Goal: Task Accomplishment & Management: Manage account settings

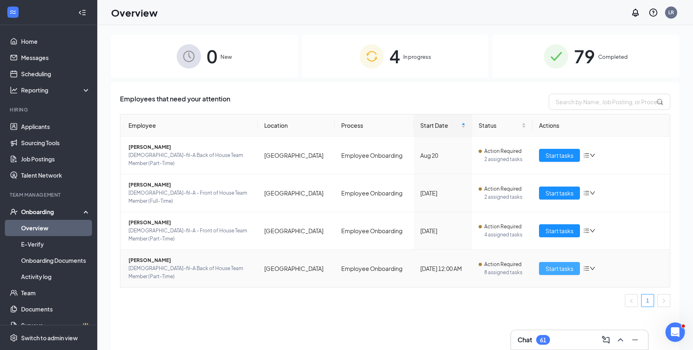
click at [569, 264] on span "Start tasks" at bounding box center [559, 268] width 28 height 9
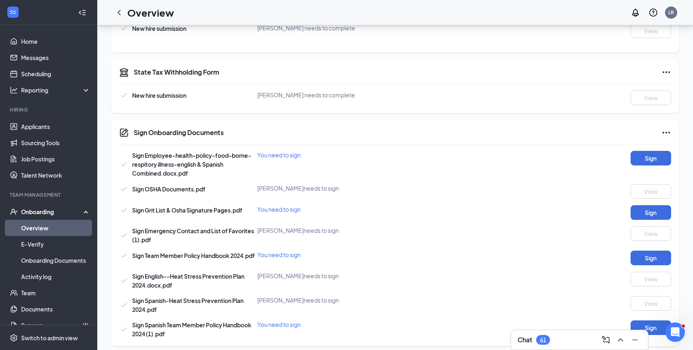
scroll to position [323, 0]
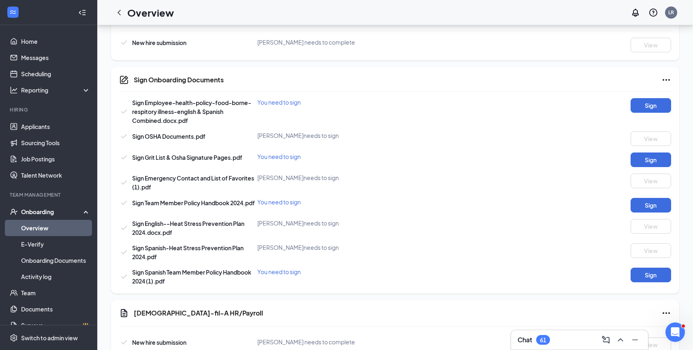
scroll to position [54, 0]
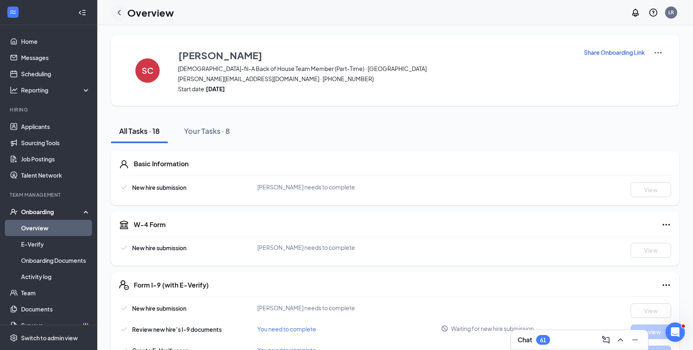
click at [121, 13] on icon "ChevronLeft" at bounding box center [119, 13] width 10 height 10
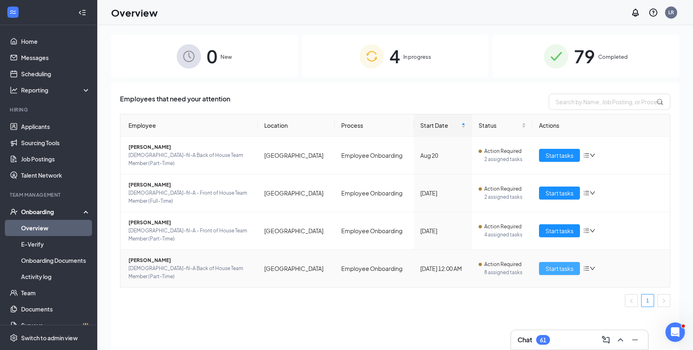
click at [553, 264] on span "Start tasks" at bounding box center [559, 268] width 28 height 9
click at [550, 264] on span "Start tasks" at bounding box center [559, 268] width 28 height 9
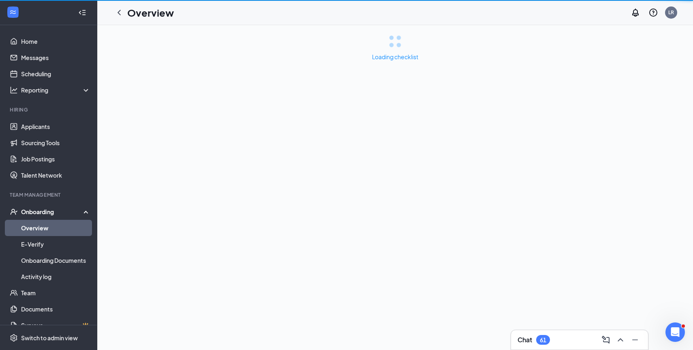
click at [550, 246] on div "Loading checklist" at bounding box center [395, 187] width 596 height 325
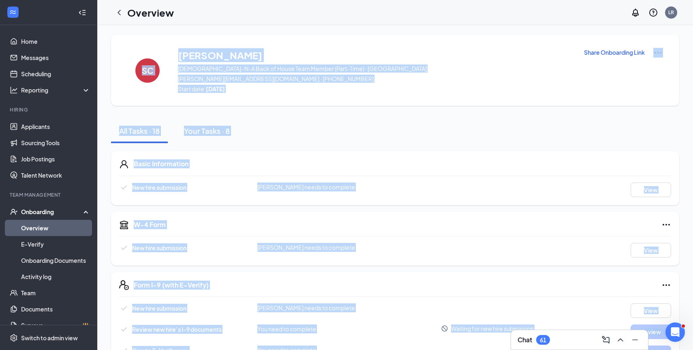
click at [503, 260] on div "W-4 Form New hire submission Stuart E Corle needs to complete View" at bounding box center [395, 238] width 568 height 54
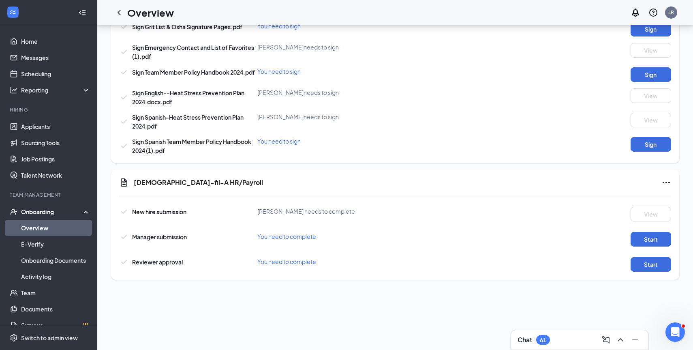
scroll to position [515, 0]
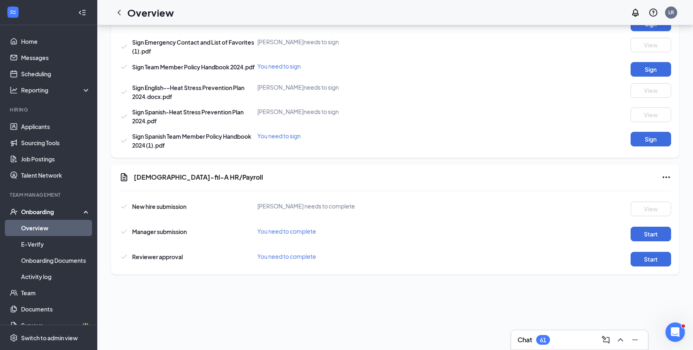
click at [41, 229] on link "Overview" at bounding box center [55, 228] width 69 height 16
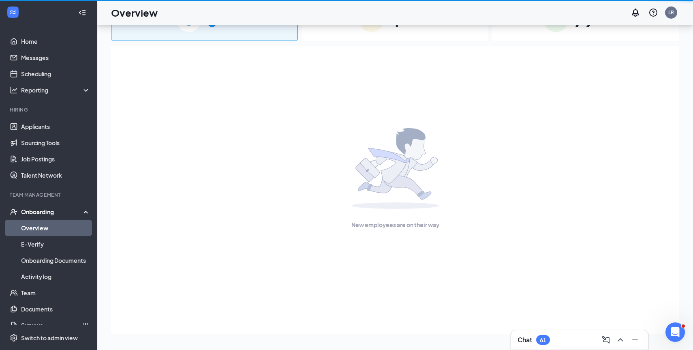
scroll to position [36, 0]
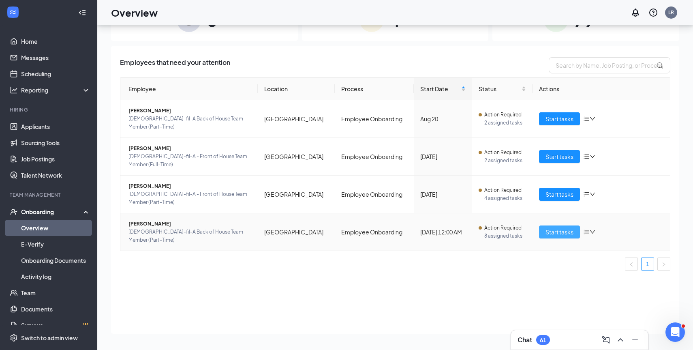
click at [548, 227] on span "Start tasks" at bounding box center [559, 231] width 28 height 9
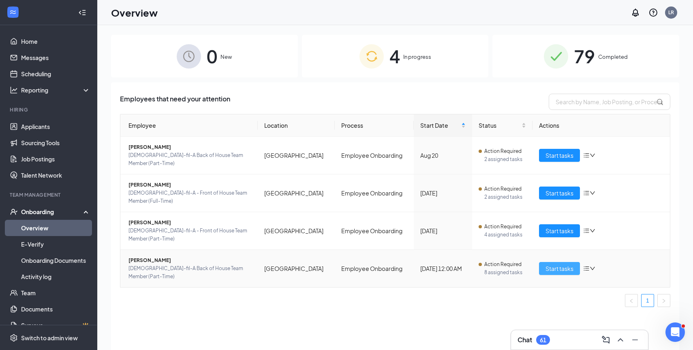
click at [564, 264] on span "Start tasks" at bounding box center [559, 268] width 28 height 9
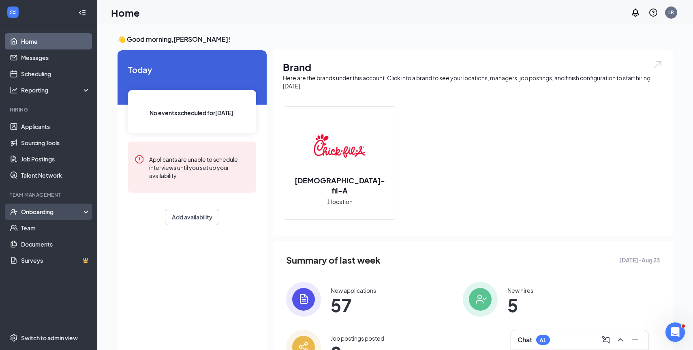
click at [39, 211] on div "Onboarding" at bounding box center [52, 211] width 62 height 8
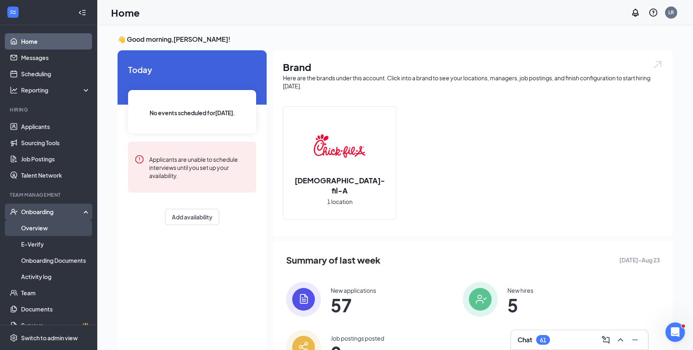
click at [38, 226] on link "Overview" at bounding box center [55, 228] width 69 height 16
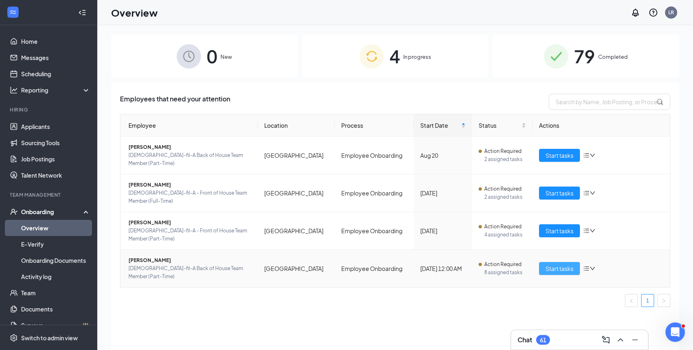
click at [554, 264] on span "Start tasks" at bounding box center [559, 268] width 28 height 9
click at [40, 228] on link "Overview" at bounding box center [55, 228] width 69 height 16
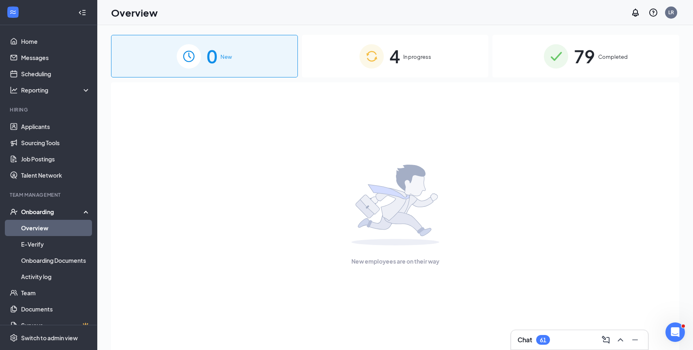
click at [38, 229] on link "Overview" at bounding box center [55, 228] width 69 height 16
click at [425, 70] on div "4 In progress" at bounding box center [395, 56] width 187 height 43
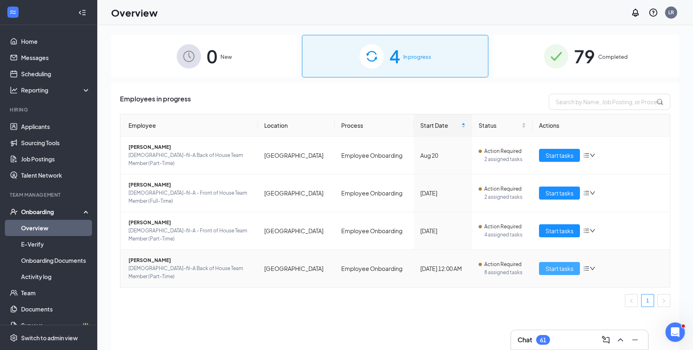
click at [562, 264] on span "Start tasks" at bounding box center [559, 268] width 28 height 9
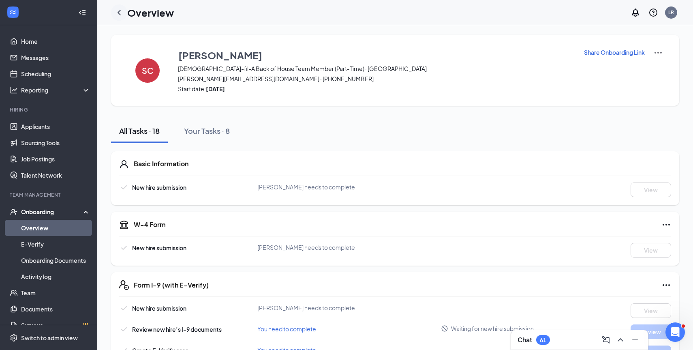
click at [122, 9] on icon "ChevronLeft" at bounding box center [119, 13] width 10 height 10
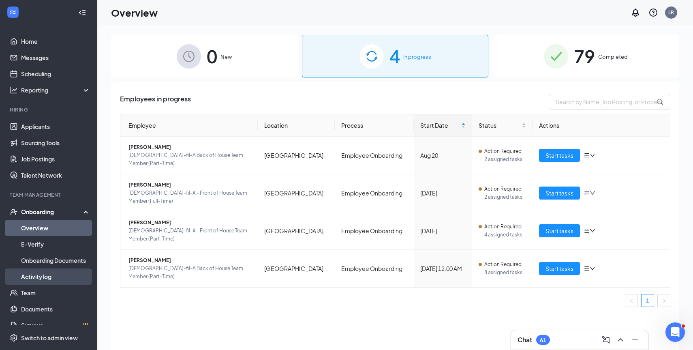
click at [41, 280] on link "Activity log" at bounding box center [55, 276] width 69 height 16
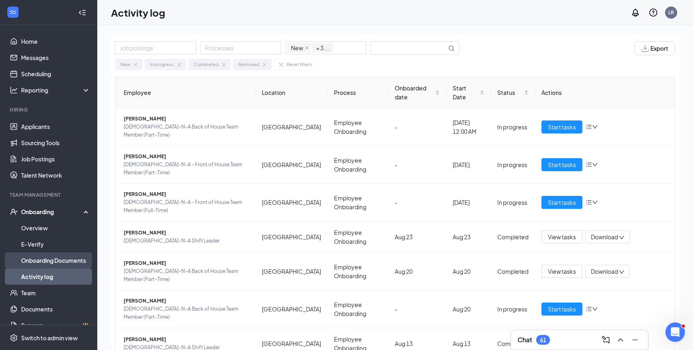
scroll to position [12, 0]
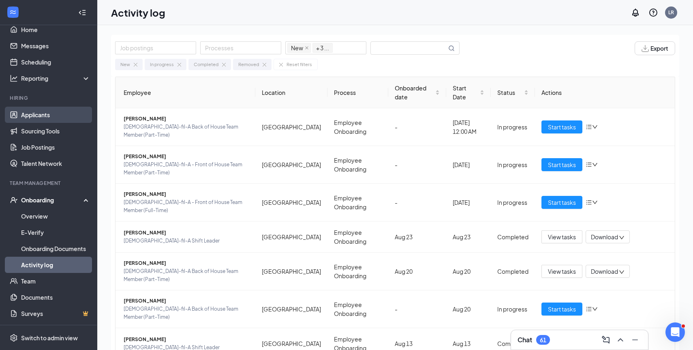
click at [32, 113] on link "Applicants" at bounding box center [55, 115] width 69 height 16
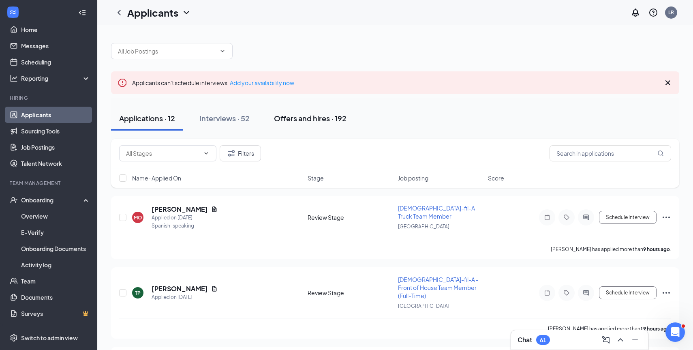
click at [315, 119] on div "Offers and hires · 192" at bounding box center [310, 118] width 73 height 10
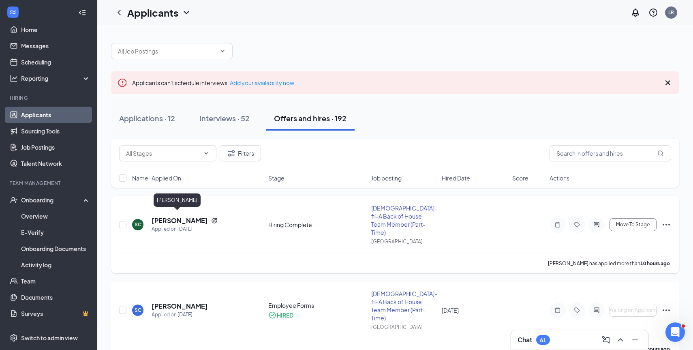
click at [161, 217] on h5 "[PERSON_NAME]" at bounding box center [180, 220] width 56 height 9
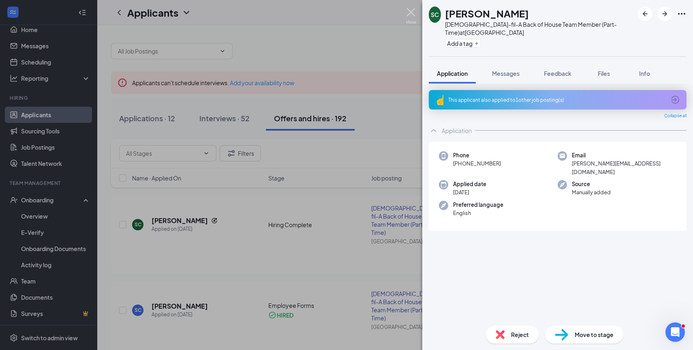
click at [410, 11] on img at bounding box center [411, 16] width 10 height 16
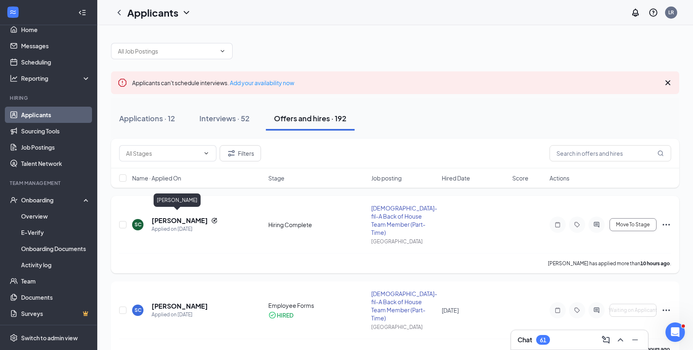
click at [168, 216] on h5 "[PERSON_NAME]" at bounding box center [180, 220] width 56 height 9
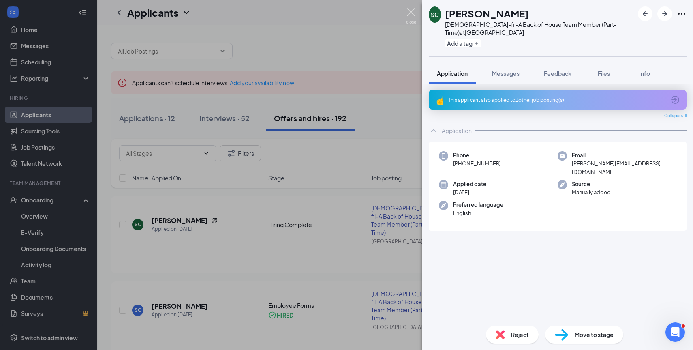
click at [412, 16] on img at bounding box center [411, 16] width 10 height 16
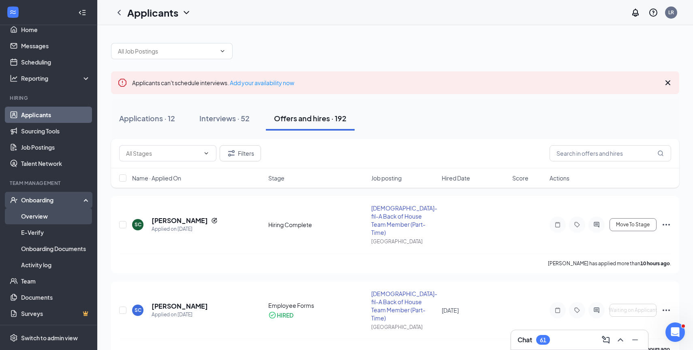
click at [33, 214] on link "Overview" at bounding box center [55, 216] width 69 height 16
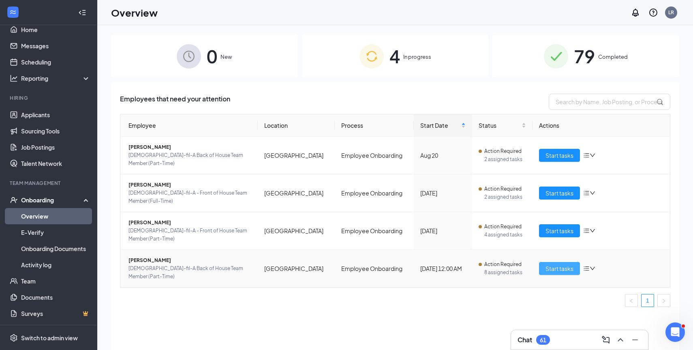
click at [557, 264] on span "Start tasks" at bounding box center [559, 268] width 28 height 9
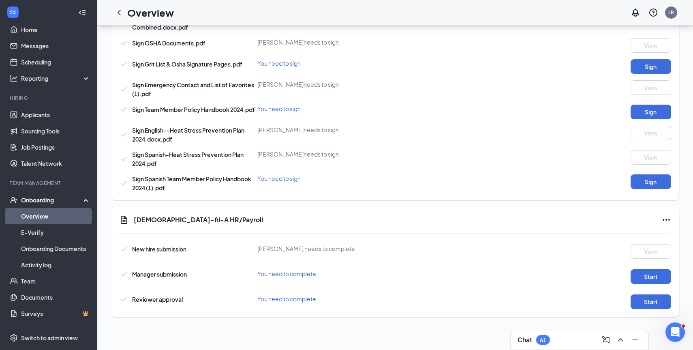
scroll to position [515, 0]
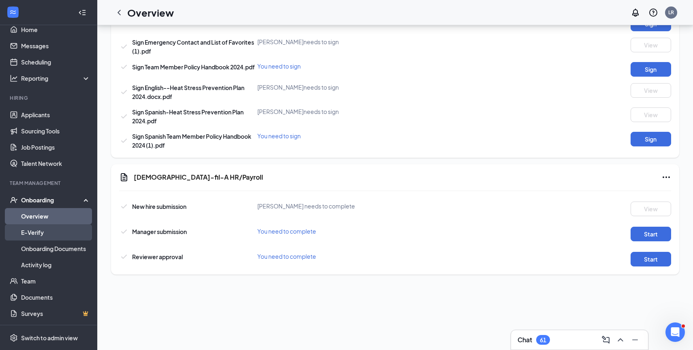
click at [35, 233] on link "E-Verify" at bounding box center [55, 232] width 69 height 16
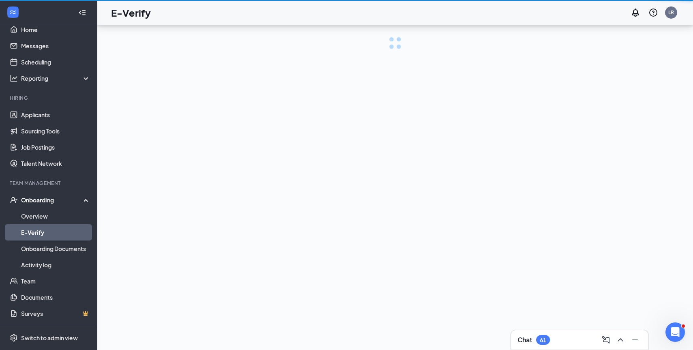
scroll to position [36, 0]
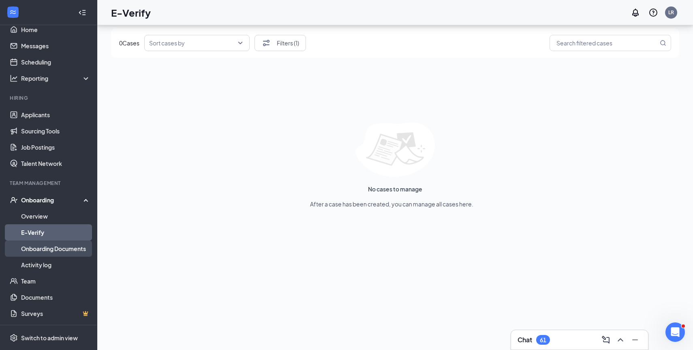
click at [57, 250] on link "Onboarding Documents" at bounding box center [55, 248] width 69 height 16
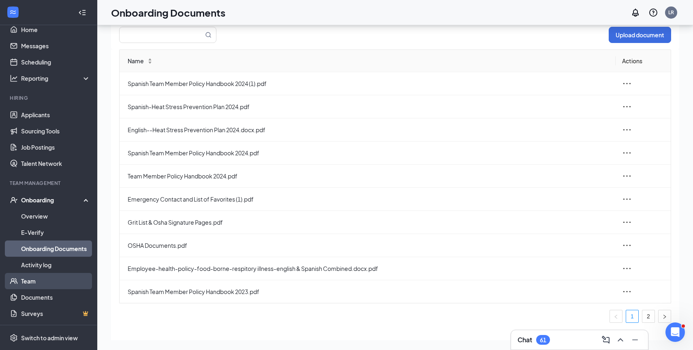
click at [28, 279] on link "Team" at bounding box center [55, 281] width 69 height 16
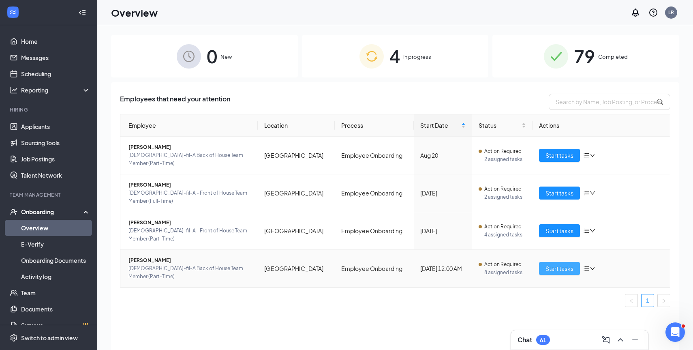
click at [558, 264] on span "Start tasks" at bounding box center [559, 268] width 28 height 9
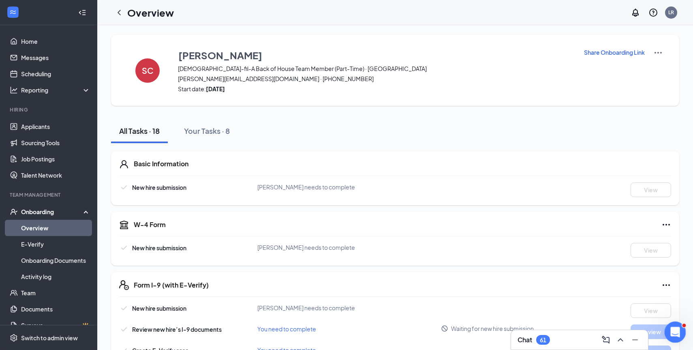
click at [670, 330] on icon "Open Intercom Messenger" at bounding box center [673, 330] width 13 height 13
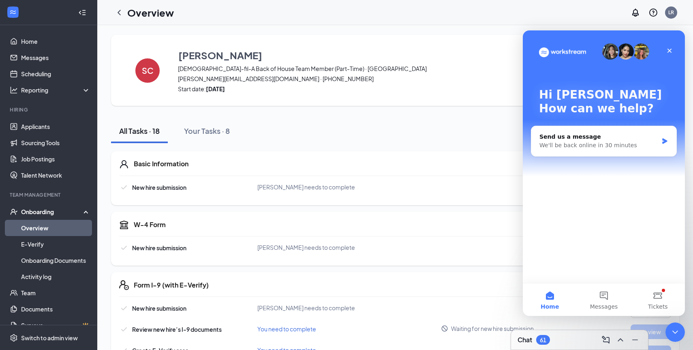
click at [545, 175] on div "Hi [PERSON_NAME] 👋 How can we help?" at bounding box center [604, 103] width 146 height 146
click at [668, 47] on div "Close" at bounding box center [669, 50] width 15 height 15
